Goal: Task Accomplishment & Management: Use online tool/utility

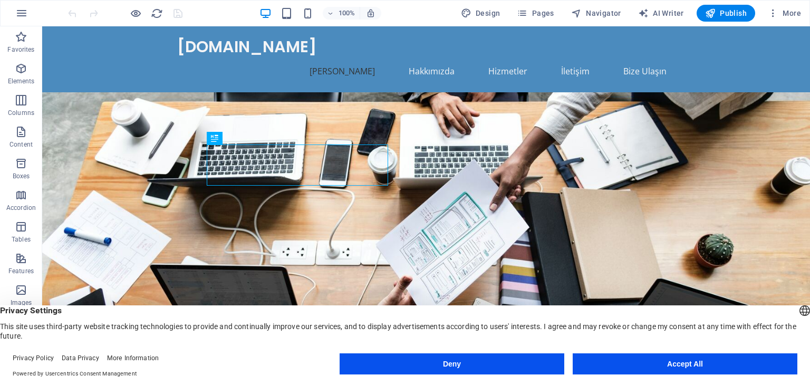
click at [695, 363] on button "Accept All" at bounding box center [685, 363] width 225 height 21
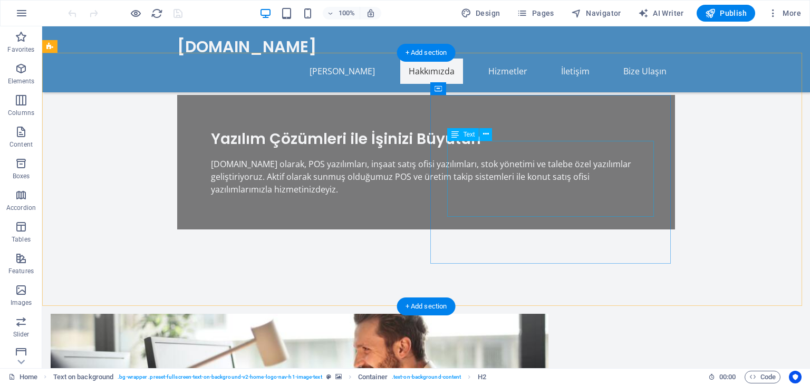
scroll to position [293, 0]
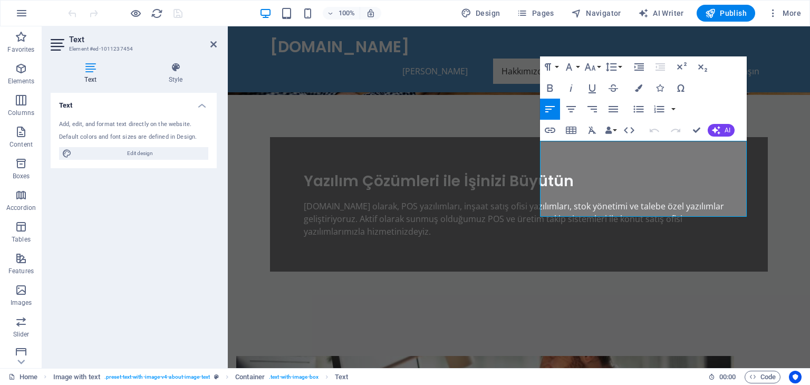
click at [167, 258] on div "Text Add, edit, and format text directly on the website. Default colors and fon…" at bounding box center [134, 226] width 166 height 267
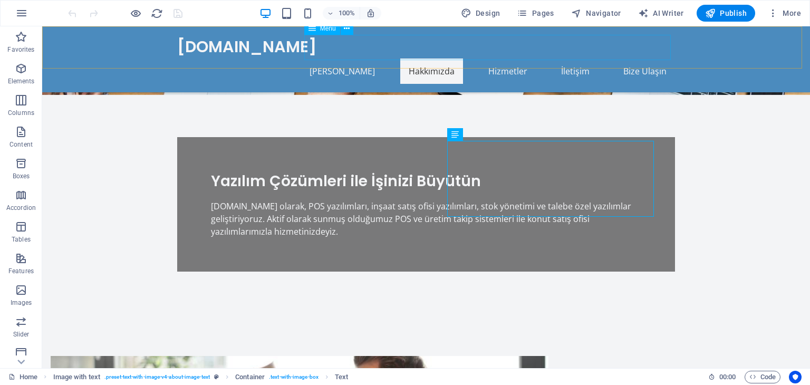
click at [352, 59] on nav "[PERSON_NAME] Hakkımızda Hizmetler İletişim Bize Ulaşın" at bounding box center [426, 71] width 498 height 25
click at [207, 45] on div "[DOMAIN_NAME]" at bounding box center [426, 47] width 498 height 24
click at [200, 33] on div "Logo" at bounding box center [190, 29] width 35 height 13
click at [195, 28] on span "Logo" at bounding box center [197, 29] width 14 height 6
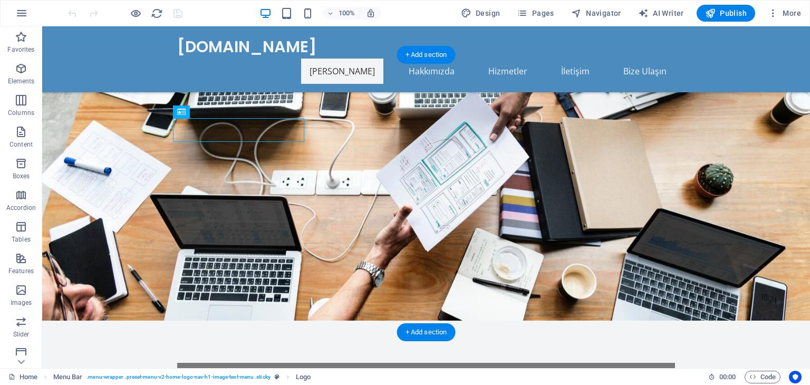
scroll to position [0, 0]
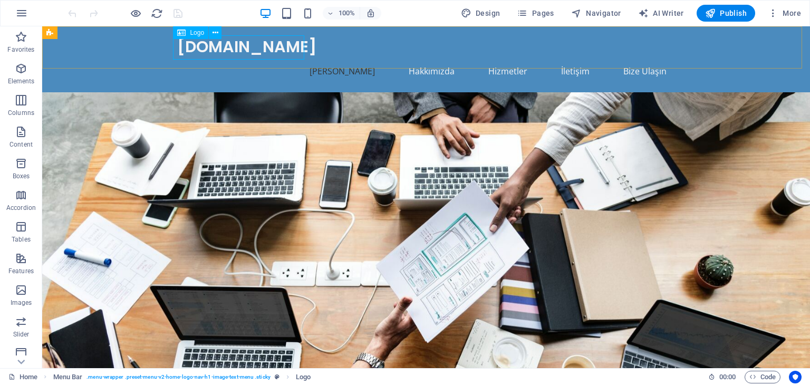
click at [188, 30] on div "Logo" at bounding box center [190, 32] width 35 height 13
click at [215, 31] on icon at bounding box center [216, 32] width 6 height 11
click at [215, 32] on icon at bounding box center [216, 32] width 6 height 11
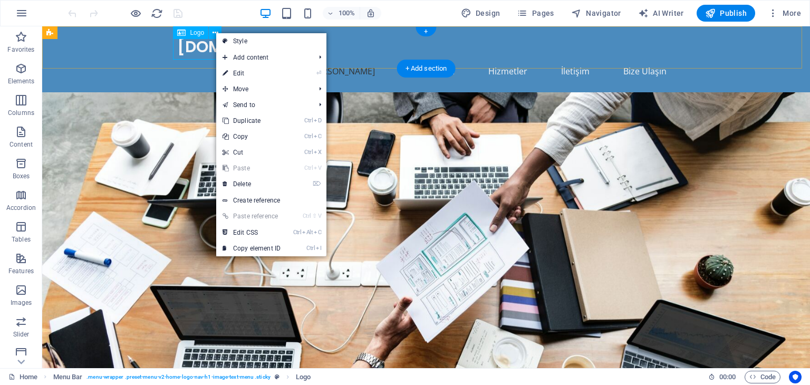
click at [202, 46] on div "[DOMAIN_NAME]" at bounding box center [426, 47] width 498 height 24
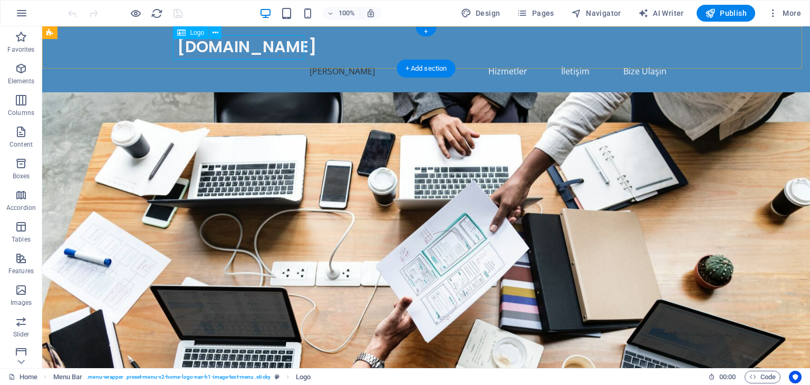
click at [202, 46] on div "[DOMAIN_NAME]" at bounding box center [426, 47] width 498 height 24
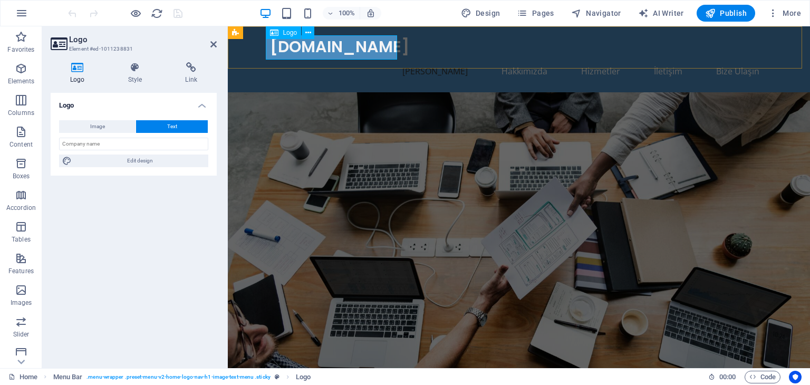
click at [371, 49] on div "[DOMAIN_NAME]" at bounding box center [519, 47] width 498 height 24
click at [360, 47] on div "[DOMAIN_NAME]" at bounding box center [519, 47] width 498 height 24
click at [78, 70] on icon at bounding box center [78, 67] width 54 height 11
click at [114, 127] on button "Image" at bounding box center [97, 126] width 76 height 13
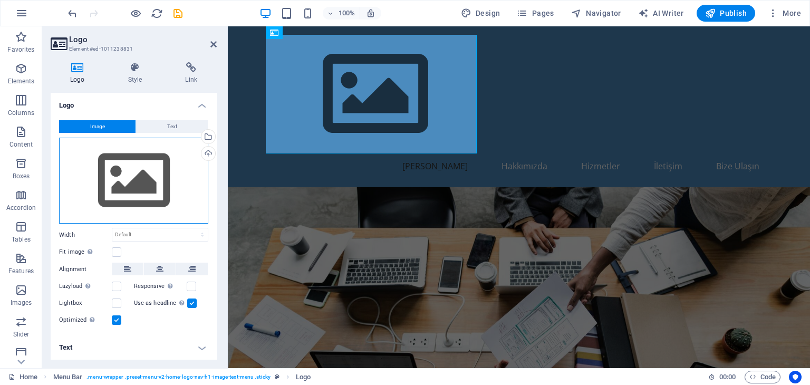
click at [173, 180] on div "Drag files here, click to choose files or select files from Files or our free s…" at bounding box center [133, 181] width 149 height 86
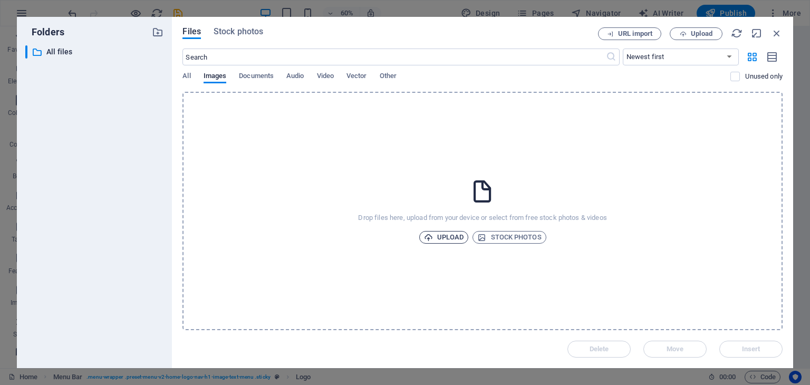
click at [438, 235] on span "Upload" at bounding box center [444, 237] width 40 height 13
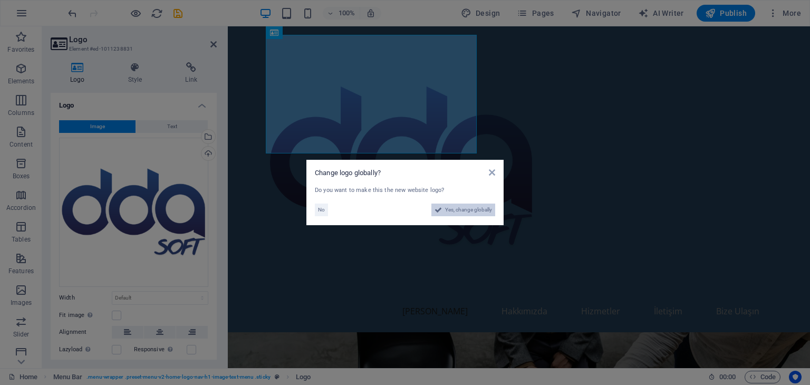
click at [473, 209] on span "Yes, change globally" at bounding box center [468, 210] width 47 height 13
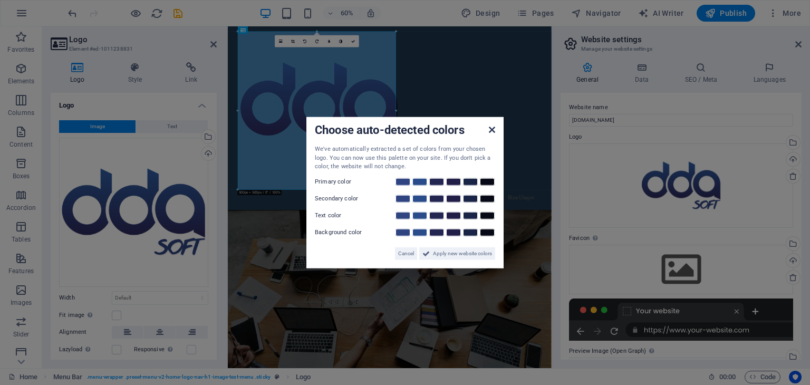
click at [491, 129] on icon at bounding box center [492, 130] width 6 height 8
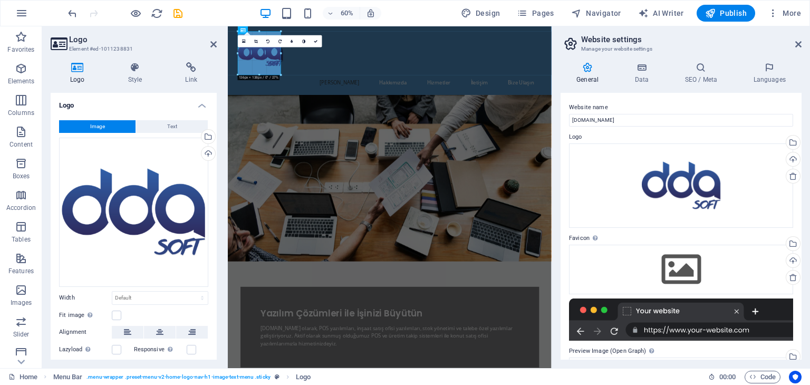
drag, startPoint x: 396, startPoint y: 190, endPoint x: 205, endPoint y: -34, distance: 294.8
type input "135"
select select "px"
click at [439, 14] on div "60% Design Pages Navigator AI Writer Publish More" at bounding box center [435, 13] width 739 height 17
click at [423, 13] on div "60% Design Pages Navigator AI Writer Publish More" at bounding box center [435, 13] width 739 height 17
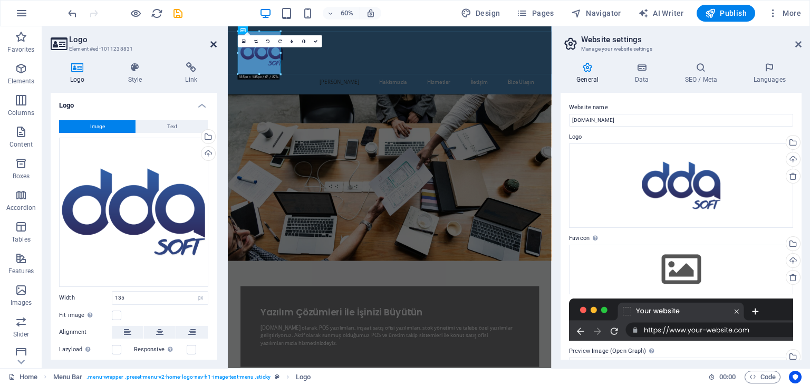
click at [213, 41] on icon at bounding box center [213, 44] width 6 height 8
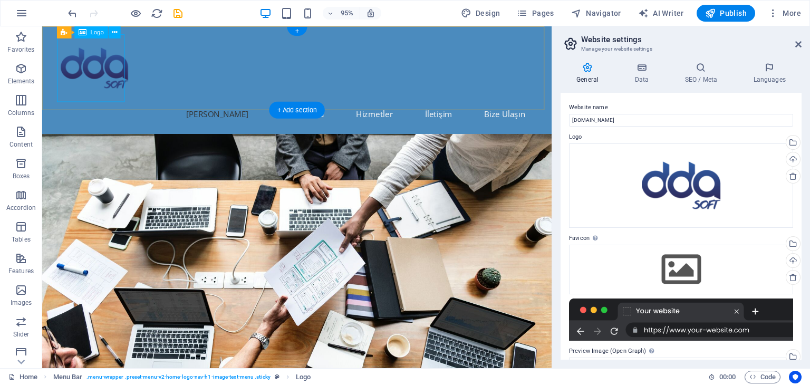
click at [108, 82] on div at bounding box center [311, 70] width 498 height 71
click at [103, 65] on div at bounding box center [311, 70] width 498 height 71
select select "px"
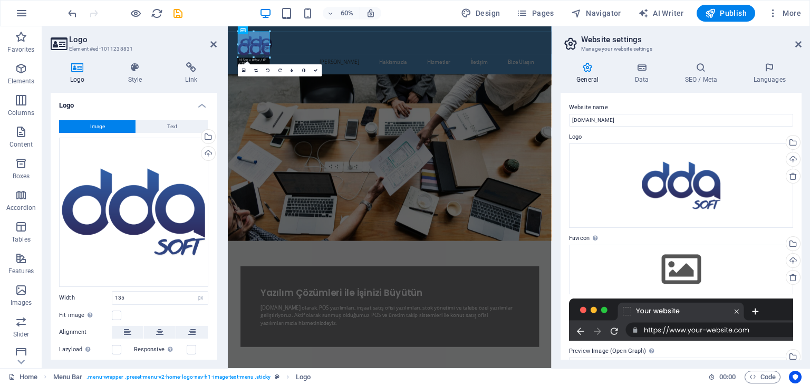
drag, startPoint x: 279, startPoint y: 72, endPoint x: 31, endPoint y: 21, distance: 254.1
type input "100"
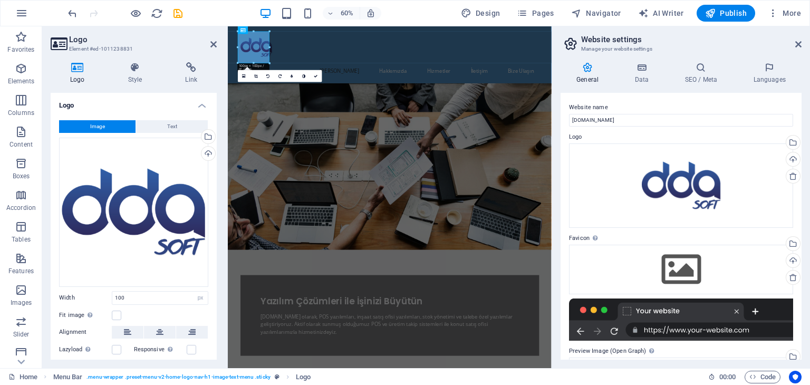
click at [215, 11] on div "60% Design Pages Navigator AI Writer Publish More" at bounding box center [435, 13] width 739 height 17
click at [214, 42] on icon at bounding box center [213, 44] width 6 height 8
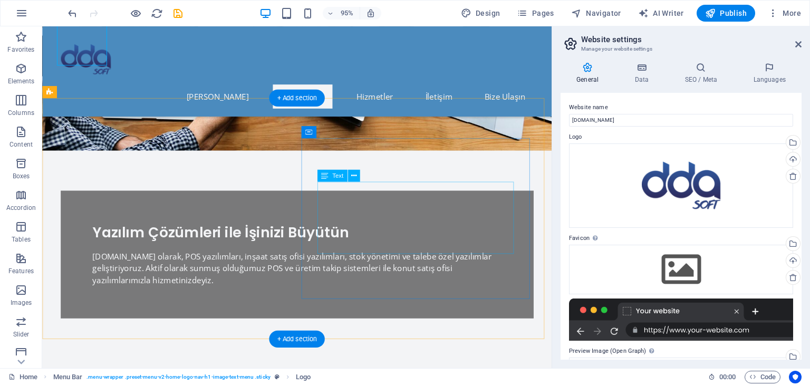
scroll to position [307, 0]
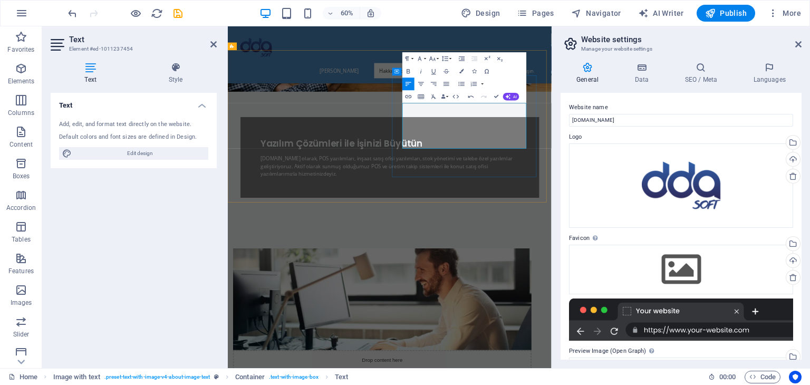
click at [510, 97] on icon "button" at bounding box center [508, 96] width 5 height 5
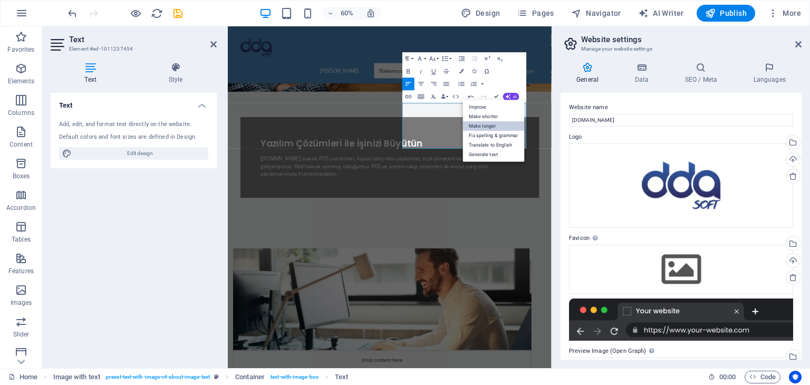
click at [490, 127] on link "Make longer" at bounding box center [494, 125] width 62 height 9
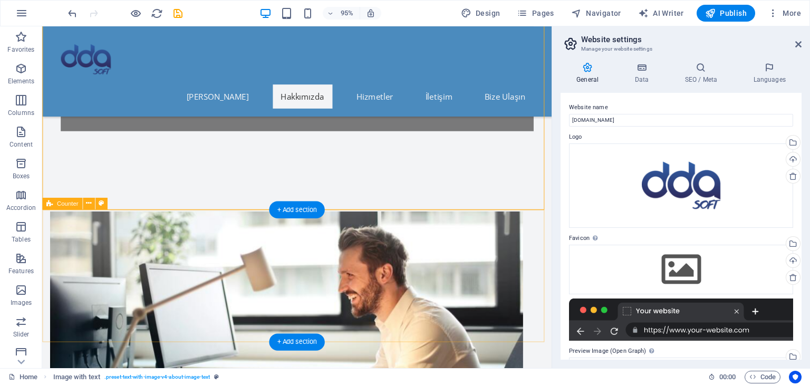
scroll to position [487, 0]
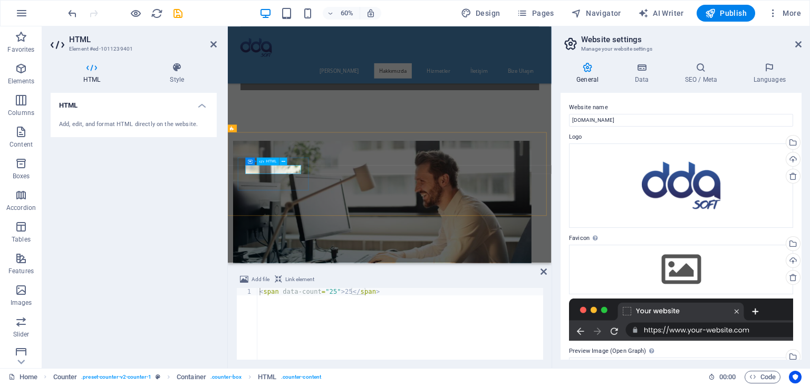
click at [341, 292] on div "< span data-count = "25" > 25 </ span >" at bounding box center [400, 331] width 286 height 86
type textarea "<span data-count="25">5</span>"
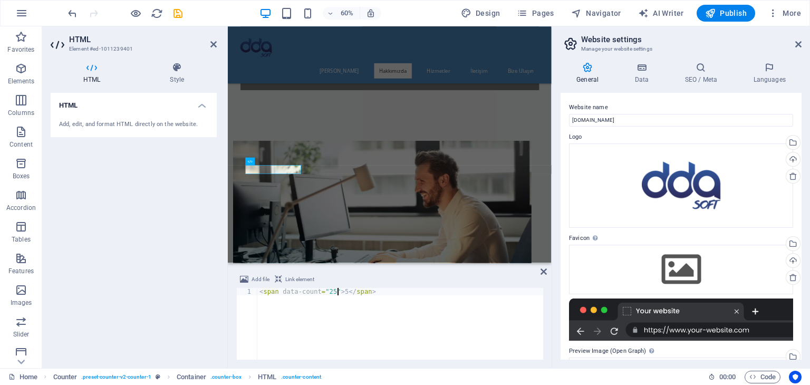
click at [423, 327] on div "< span data-count = "25" > 5 </ span >" at bounding box center [400, 331] width 286 height 86
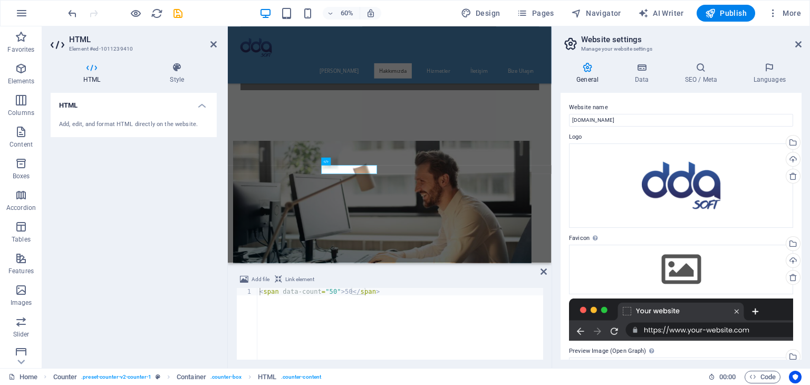
click at [420, 282] on div "Add file Link element" at bounding box center [389, 280] width 307 height 15
click at [341, 288] on div "< span data-count = "50" > 50 </ span >" at bounding box center [400, 331] width 286 height 86
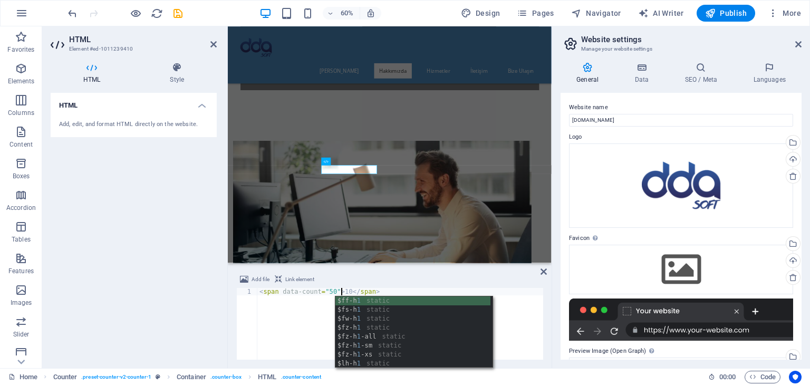
type textarea "<span data-count="50">10</span>"
click at [515, 278] on div "Add file Link element" at bounding box center [389, 280] width 307 height 15
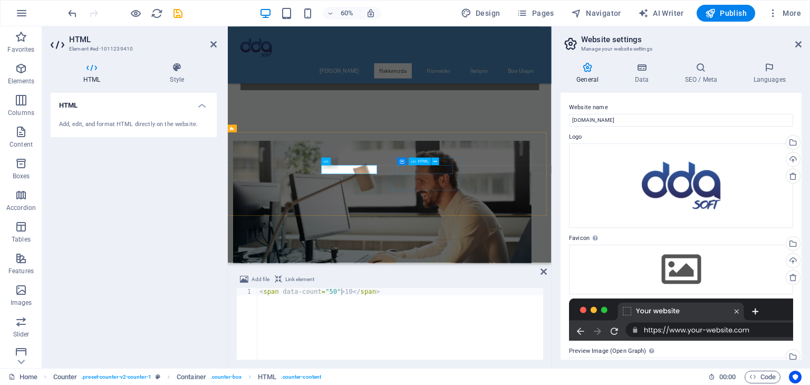
click at [344, 291] on div "< span data-count = "75" > 75 </ span >" at bounding box center [400, 331] width 286 height 86
click at [460, 319] on div "< span data-count = "75" > 10 </ span >" at bounding box center [400, 331] width 286 height 86
type textarea "<span data-count="75">10</span>"
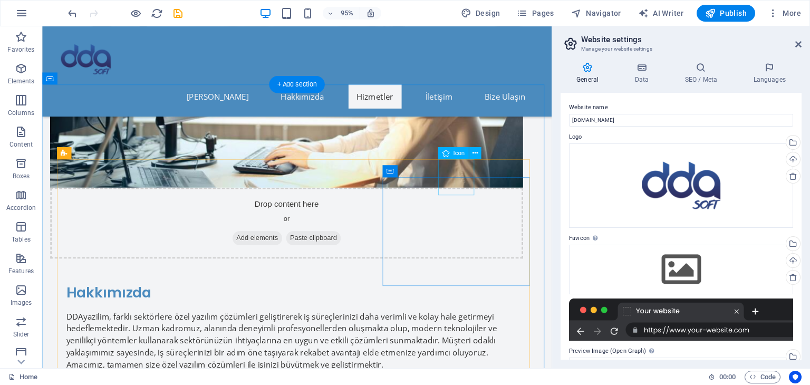
scroll to position [840, 0]
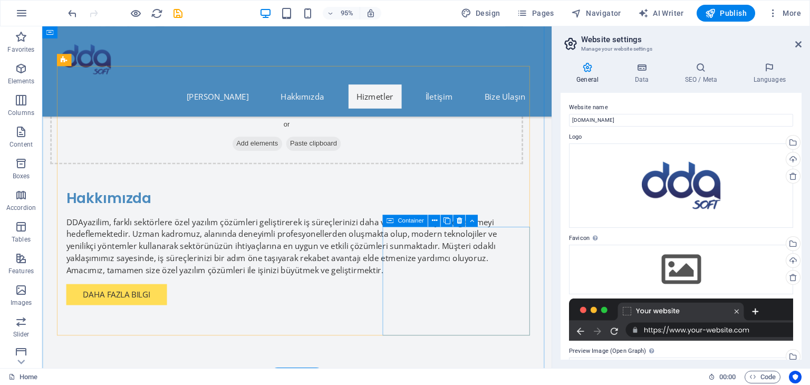
click at [458, 220] on icon at bounding box center [459, 221] width 5 height 11
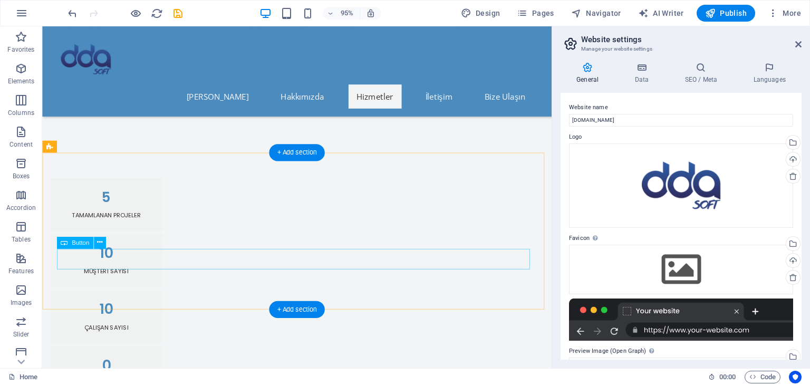
scroll to position [1084, 0]
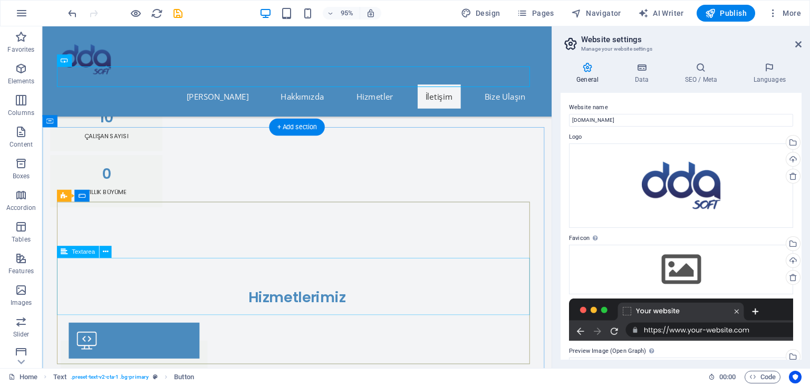
scroll to position [1307, 0]
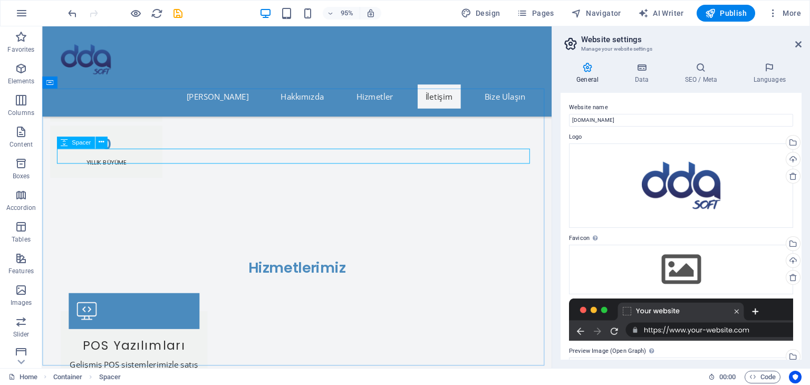
click at [65, 145] on icon at bounding box center [64, 143] width 7 height 12
click at [100, 141] on icon at bounding box center [101, 142] width 5 height 11
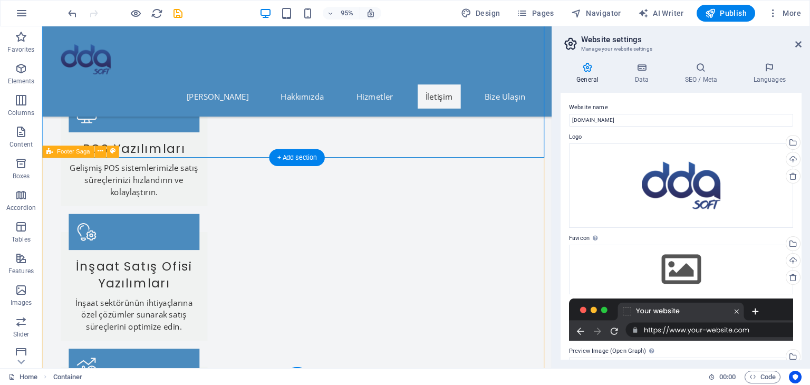
scroll to position [1530, 0]
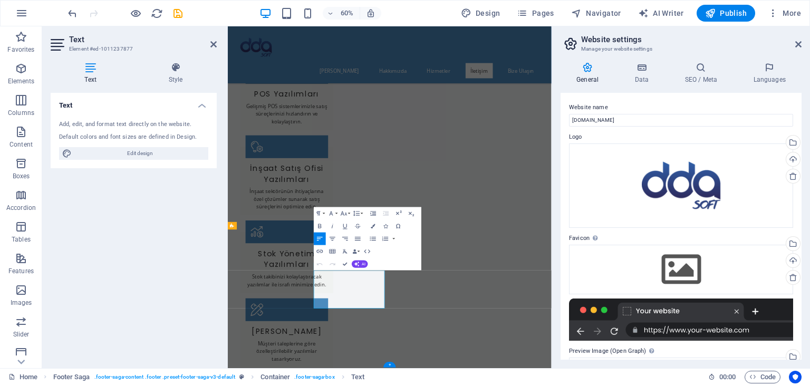
scroll to position [1326, 0]
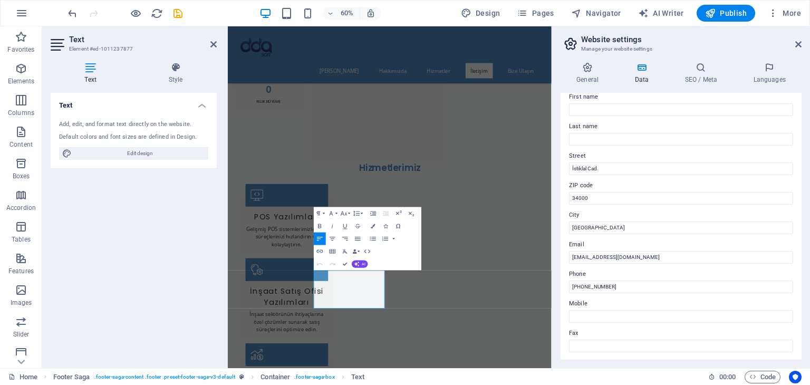
scroll to position [67, 0]
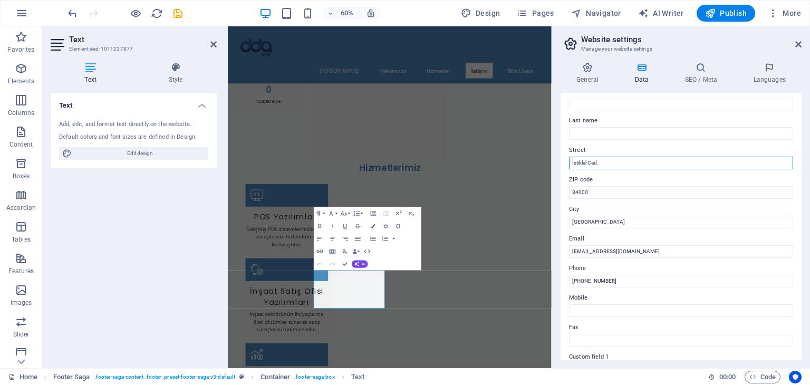
drag, startPoint x: 843, startPoint y: 188, endPoint x: 755, endPoint y: 255, distance: 111.4
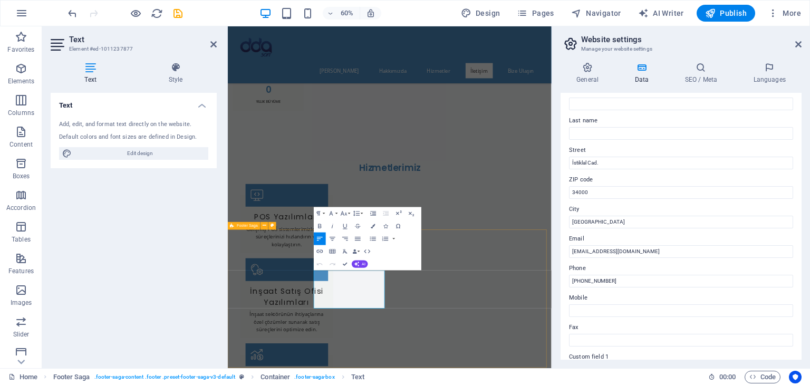
drag, startPoint x: 407, startPoint y: 475, endPoint x: 368, endPoint y: 439, distance: 52.6
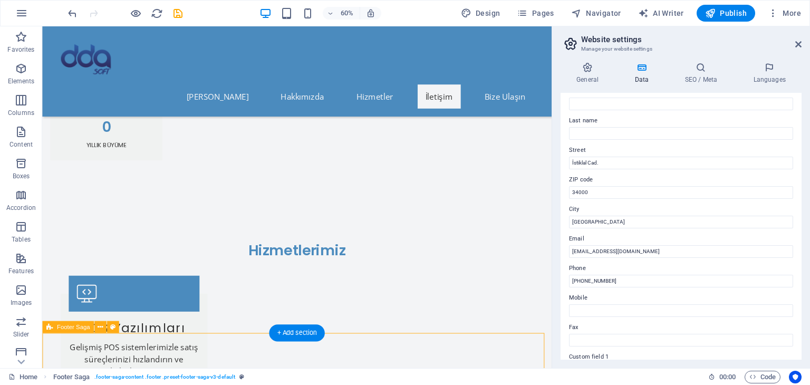
scroll to position [1536, 0]
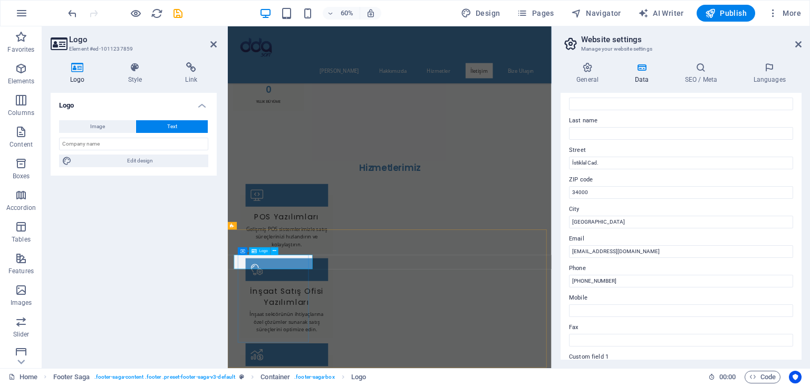
click at [103, 145] on input "text" at bounding box center [133, 144] width 149 height 13
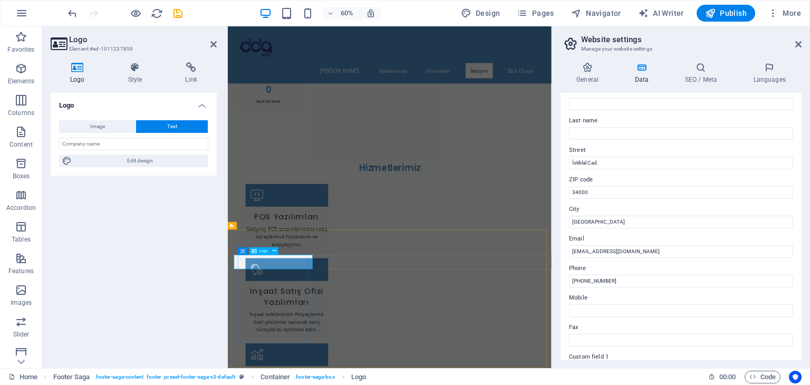
click at [145, 160] on span "Edit design" at bounding box center [140, 161] width 130 height 13
select select "rem"
select select "700"
select select "px"
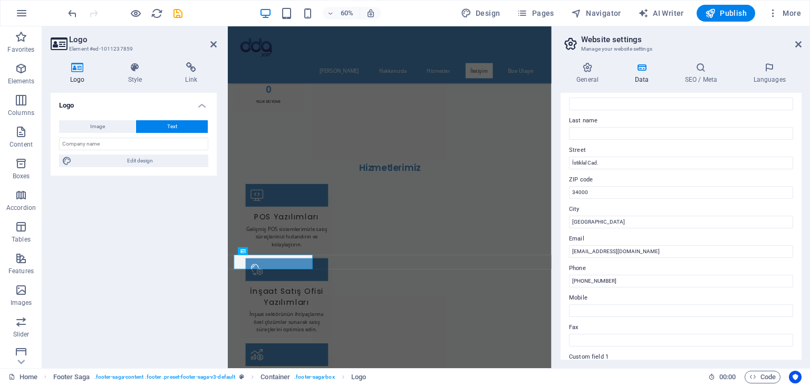
select select "rem"
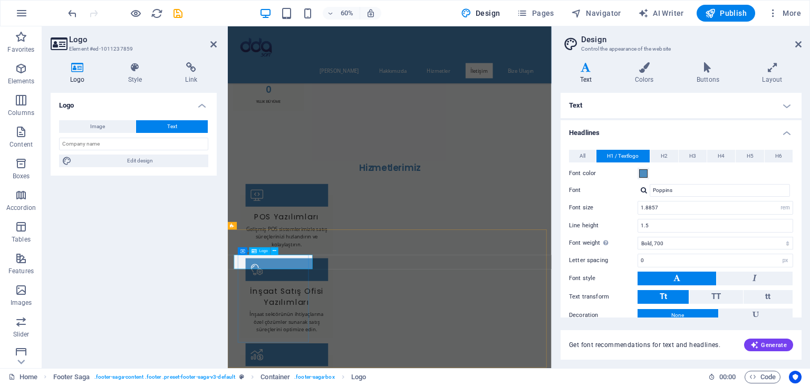
click at [111, 123] on button "Image" at bounding box center [97, 126] width 76 height 13
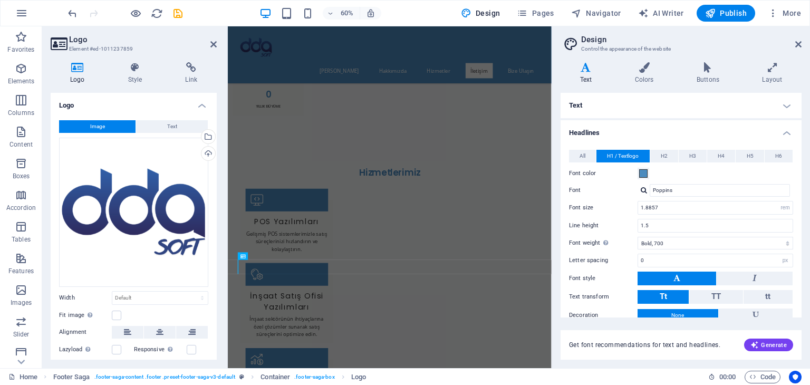
scroll to position [1420, 0]
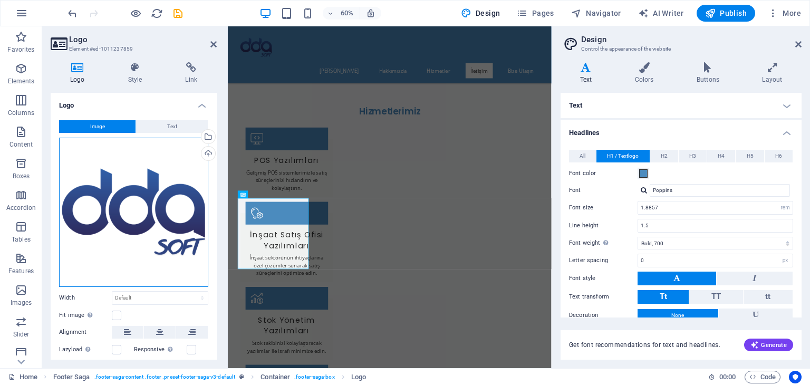
click at [150, 205] on div "Drag files here, click to choose files or select files from Files or our free s…" at bounding box center [133, 212] width 149 height 149
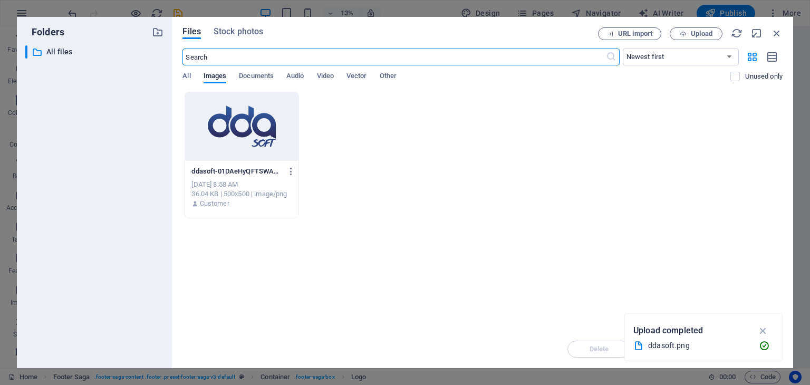
scroll to position [0, 0]
click at [243, 138] on div at bounding box center [241, 126] width 113 height 69
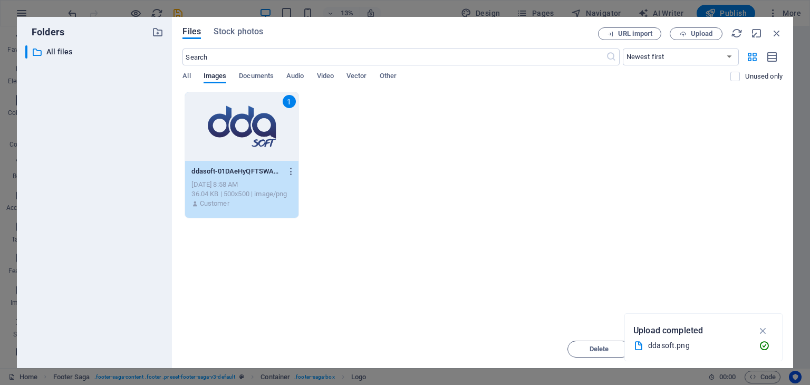
click at [243, 138] on div "1" at bounding box center [241, 126] width 113 height 69
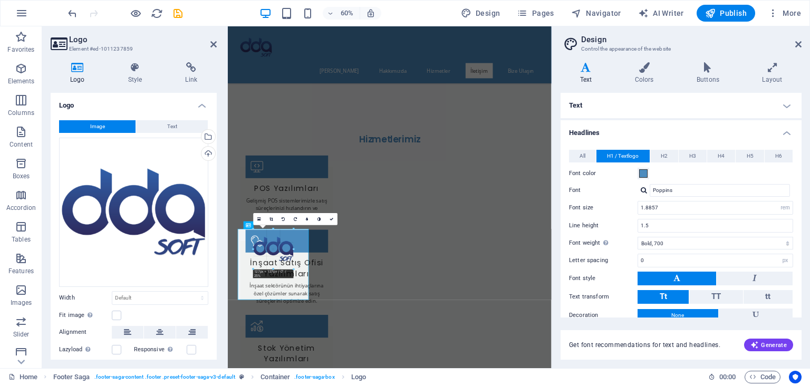
scroll to position [1364, 0]
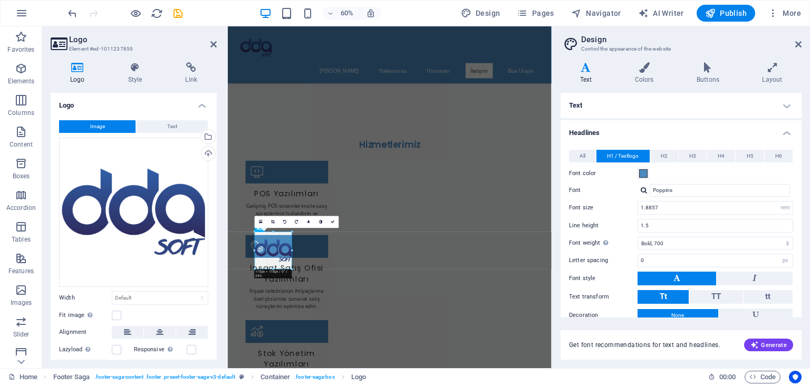
drag, startPoint x: 295, startPoint y: 254, endPoint x: 224, endPoint y: 211, distance: 83.0
type input "118"
select select "px"
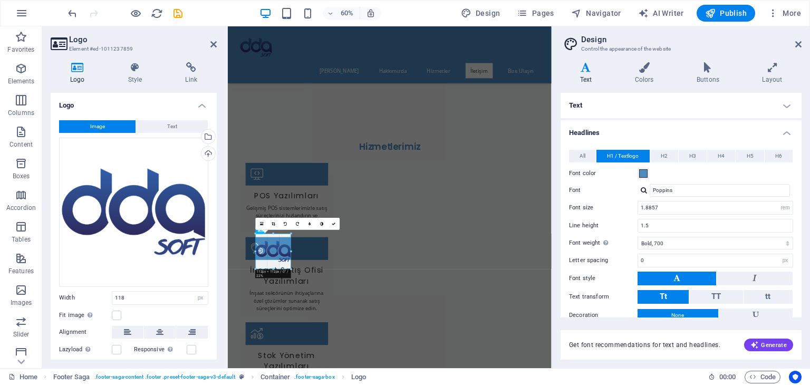
scroll to position [1365, 0]
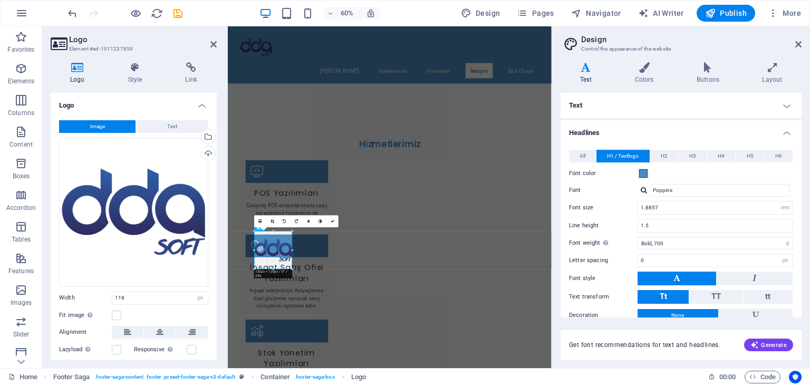
type input "120"
click at [128, 327] on icon at bounding box center [127, 332] width 7 height 13
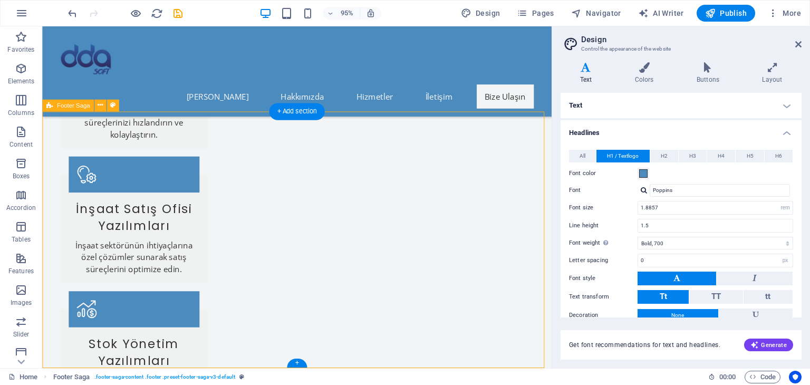
scroll to position [1573, 0]
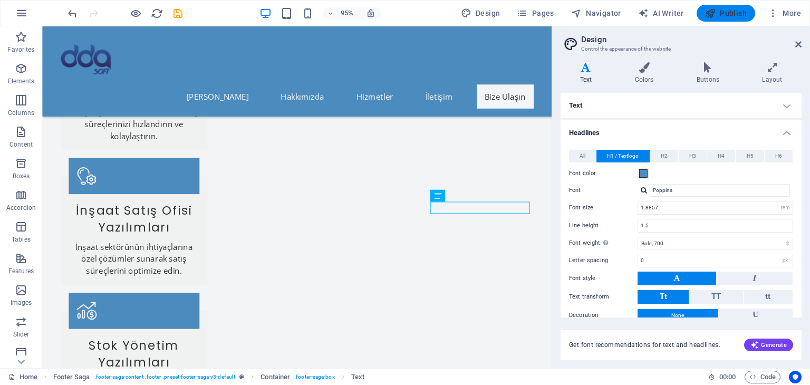
click at [732, 11] on span "Publish" at bounding box center [726, 13] width 42 height 11
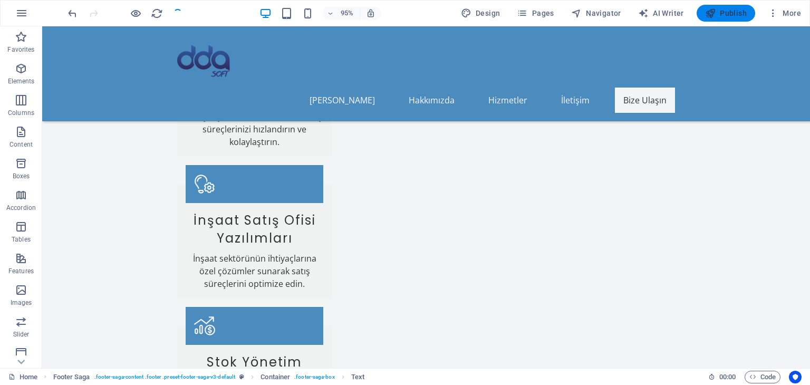
checkbox input "false"
